Goal: Task Accomplishment & Management: Complete application form

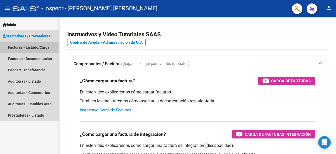
click at [45, 47] on link "Facturas - Listado/Carga" at bounding box center [29, 46] width 59 height 11
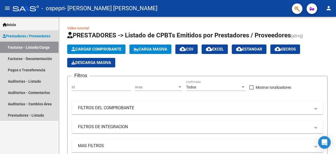
click at [40, 36] on span "Prestadores / Proveedores" at bounding box center [27, 36] width 48 height 6
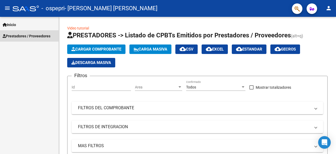
click at [40, 36] on span "Prestadores / Proveedores" at bounding box center [27, 36] width 48 height 6
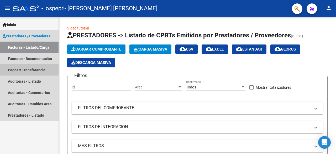
click at [30, 74] on link "Pagos x Transferencia" at bounding box center [29, 69] width 59 height 11
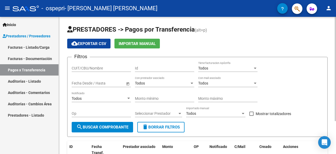
scroll to position [0, 0]
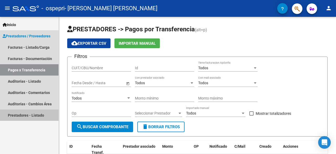
click at [21, 116] on link "Prestadores - Listado" at bounding box center [29, 114] width 59 height 11
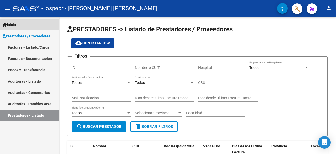
click at [10, 24] on span "Inicio" at bounding box center [9, 25] width 13 height 6
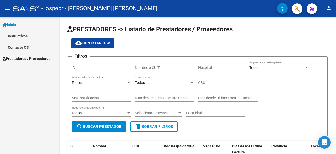
click at [23, 36] on link "Instructivos" at bounding box center [29, 35] width 59 height 11
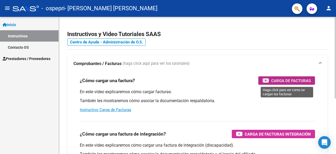
click at [282, 80] on span "Carga de Facturas" at bounding box center [291, 80] width 40 height 7
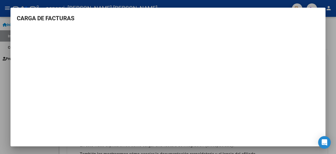
click at [330, 71] on div at bounding box center [168, 77] width 336 height 154
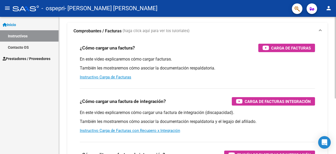
scroll to position [33, 0]
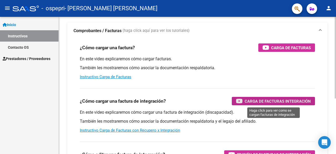
click at [246, 102] on span "Carga de Facturas Integración" at bounding box center [278, 101] width 66 height 7
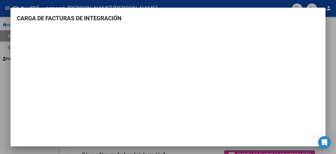
click at [332, 29] on div at bounding box center [168, 77] width 336 height 154
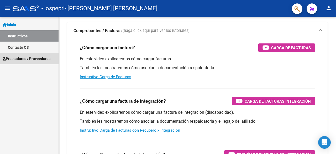
click at [12, 60] on span "Prestadores / Proveedores" at bounding box center [27, 59] width 48 height 6
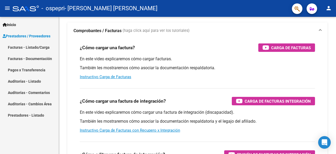
click at [43, 47] on link "Facturas - Listado/Carga" at bounding box center [29, 46] width 59 height 11
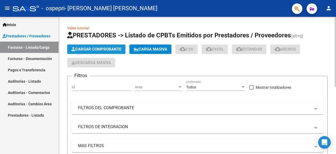
click at [101, 50] on span "Cargar Comprobante" at bounding box center [96, 49] width 50 height 5
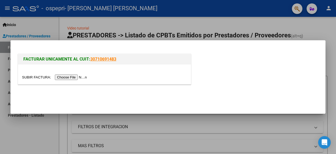
click at [71, 76] on input "file" at bounding box center [55, 77] width 66 height 6
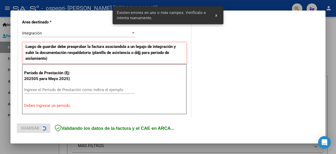
scroll to position [128, 0]
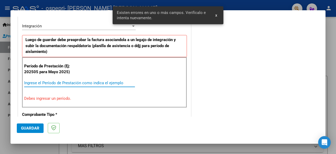
click at [113, 83] on input "Ingrese el Período de Prestación como indica el ejemplo" at bounding box center [79, 82] width 111 height 5
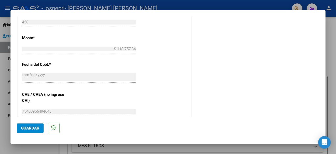
scroll to position [270, 0]
type input "202509"
click at [36, 126] on span "Guardar" at bounding box center [30, 127] width 18 height 5
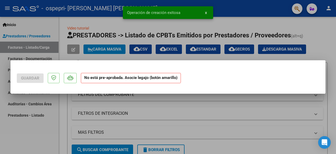
scroll to position [0, 0]
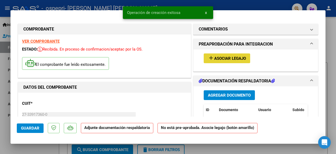
click at [232, 61] on button "add Asociar Legajo" at bounding box center [227, 58] width 46 height 10
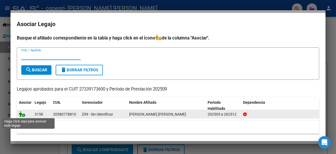
click at [21, 113] on icon at bounding box center [22, 114] width 6 height 6
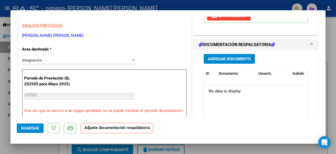
scroll to position [105, 0]
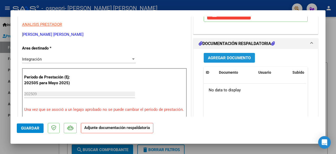
click at [232, 58] on span "Agregar Documento" at bounding box center [229, 57] width 43 height 5
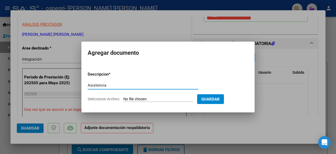
type input "Asistencia"
click at [176, 96] on form "Descripcion * Asistencia Escriba aquí una descripcion Seleccionar Archivo Guard…" at bounding box center [168, 86] width 161 height 38
click at [159, 99] on input "Seleccionar Archivo" at bounding box center [158, 99] width 70 height 5
type input "C:\fakepath\Asistencia MB Sep pdf.pdf"
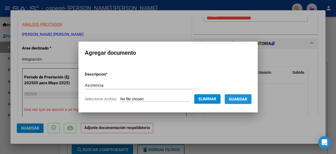
click at [243, 99] on span "Guardar" at bounding box center [238, 99] width 18 height 5
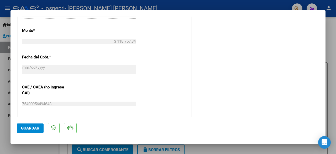
scroll to position [285, 0]
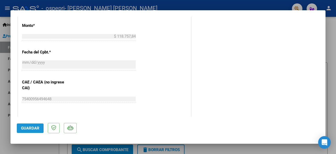
click at [29, 125] on span "Guardar" at bounding box center [30, 127] width 18 height 5
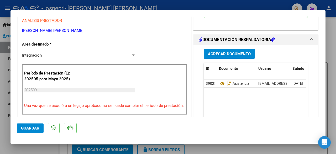
scroll to position [109, 0]
click at [311, 38] on span at bounding box center [312, 39] width 2 height 6
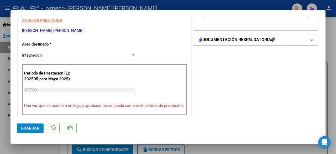
click at [230, 40] on h1 "DOCUMENTACIÓN RESPALDATORIA" at bounding box center [237, 39] width 76 height 6
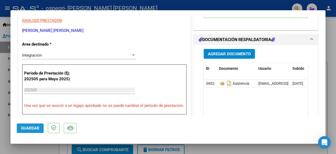
click at [36, 124] on button "Guardar" at bounding box center [30, 127] width 27 height 9
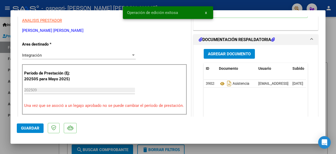
click at [335, 91] on div at bounding box center [168, 77] width 336 height 154
type input "$ 0,00"
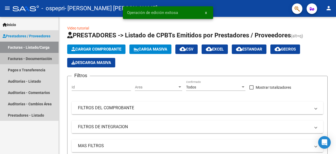
click at [38, 56] on link "Facturas - Documentación" at bounding box center [29, 58] width 59 height 11
